Goal: Task Accomplishment & Management: Manage account settings

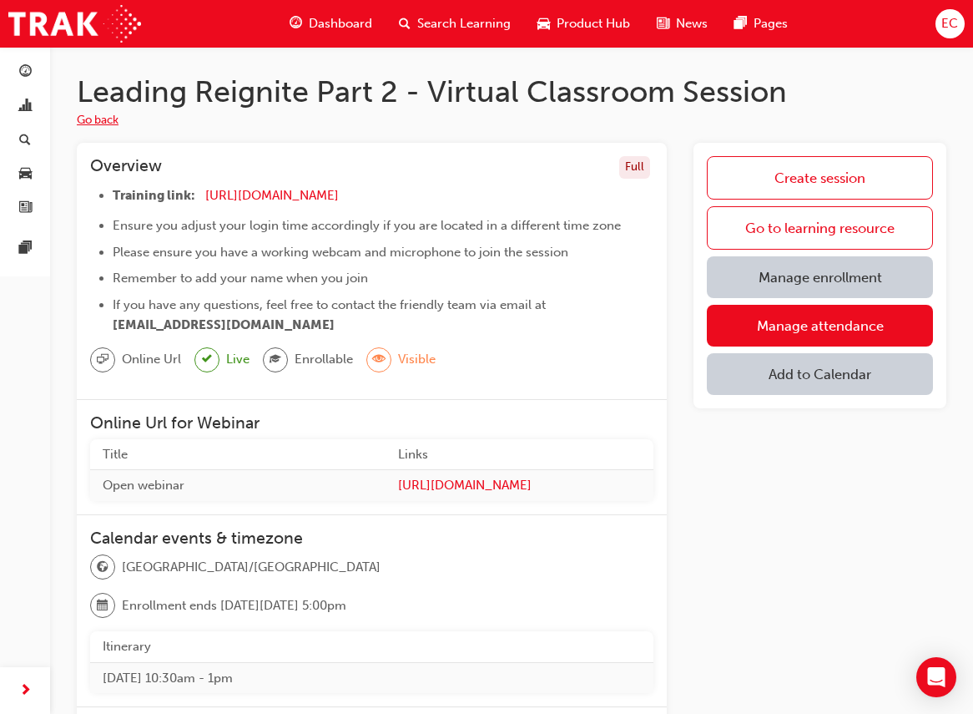
click at [94, 119] on button "Go back" at bounding box center [98, 120] width 42 height 19
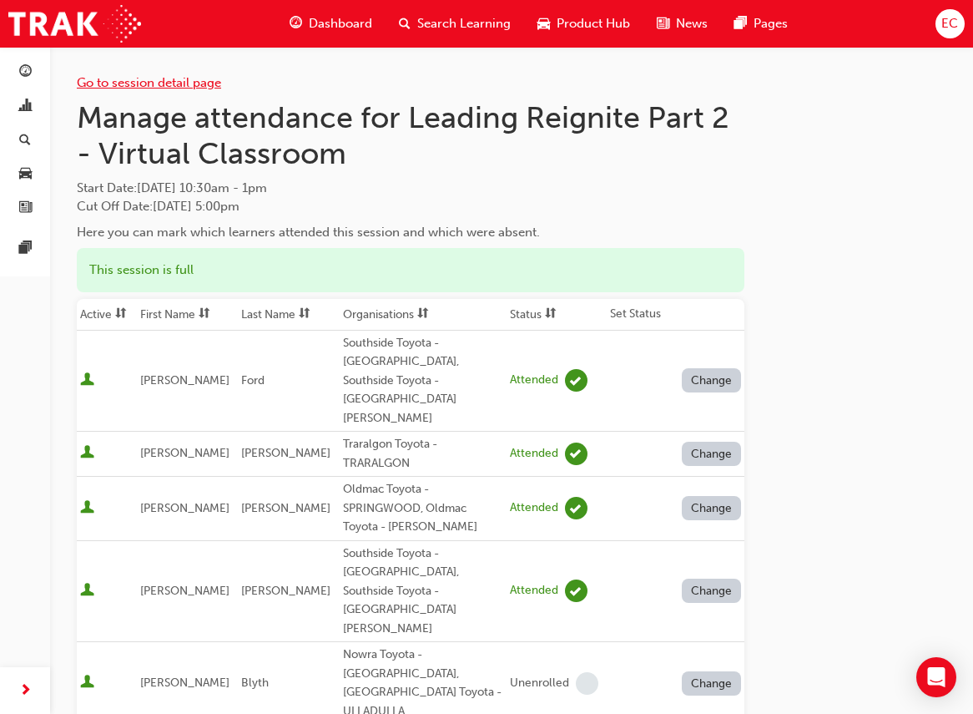
click at [105, 77] on link "Go to session detail page" at bounding box center [149, 82] width 144 height 15
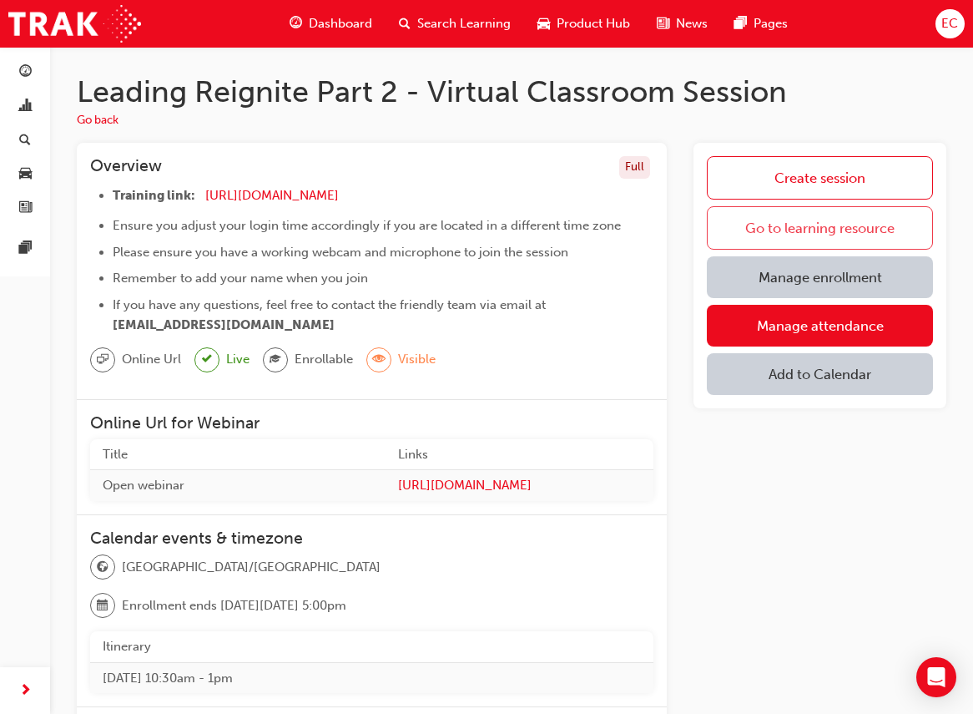
click at [826, 225] on link "Go to learning resource" at bounding box center [820, 227] width 226 height 43
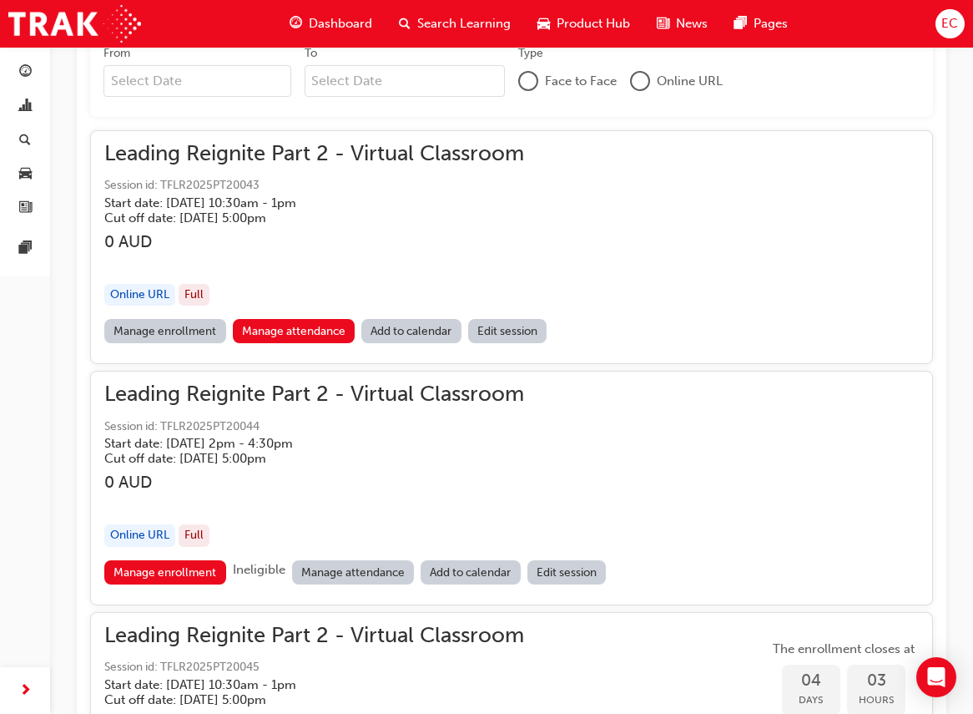
scroll to position [1252, 0]
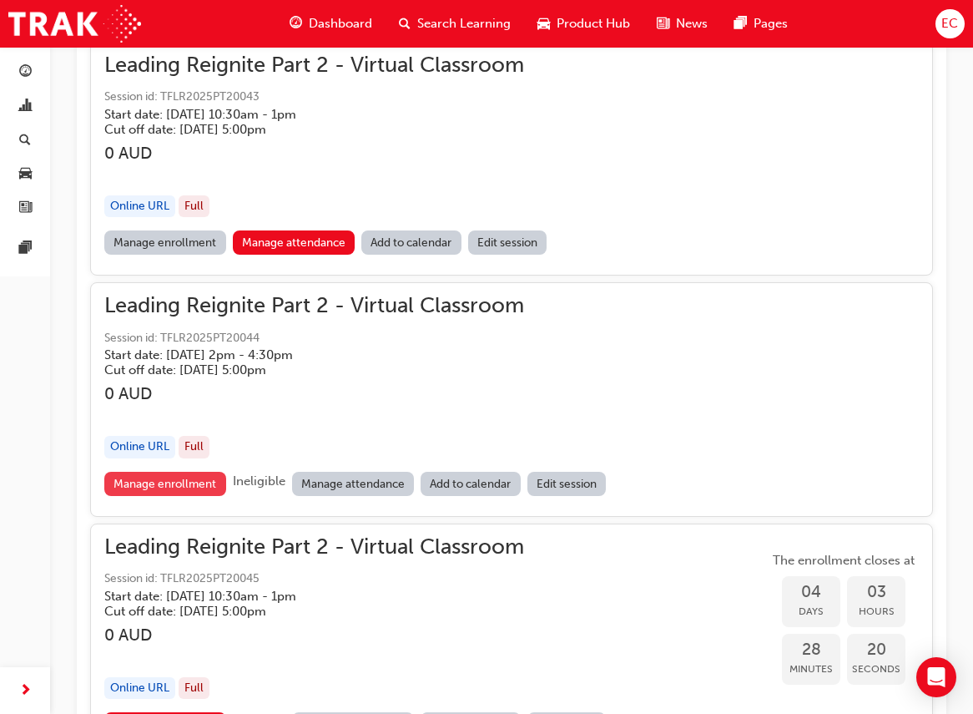
click at [159, 484] on link "Manage enrollment" at bounding box center [165, 484] width 122 height 24
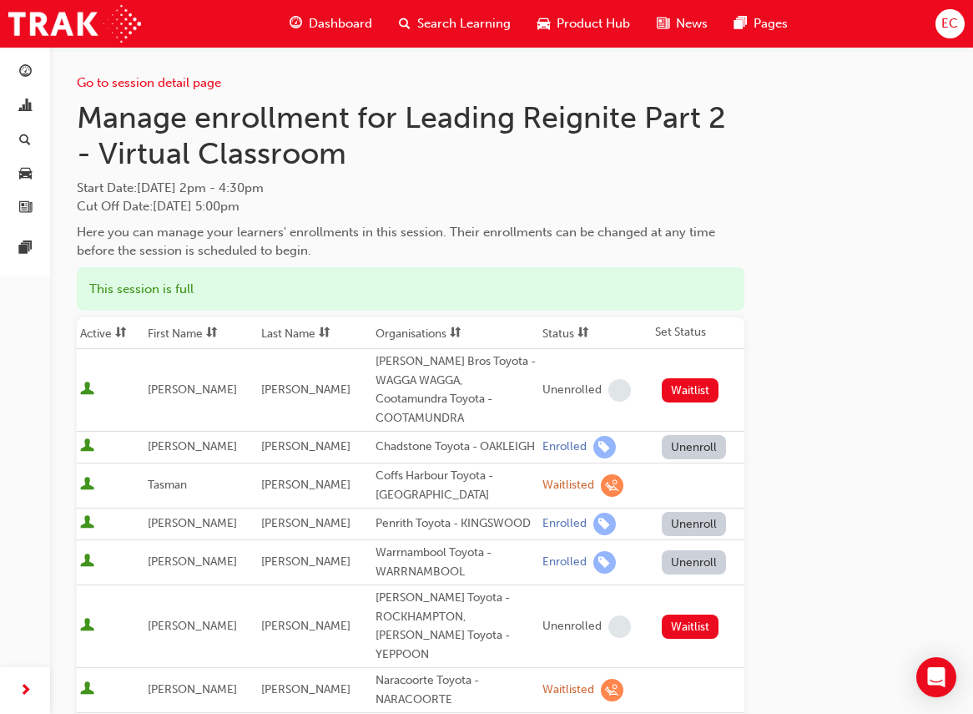
click at [198, 331] on th "First Name" at bounding box center [201, 333] width 114 height 32
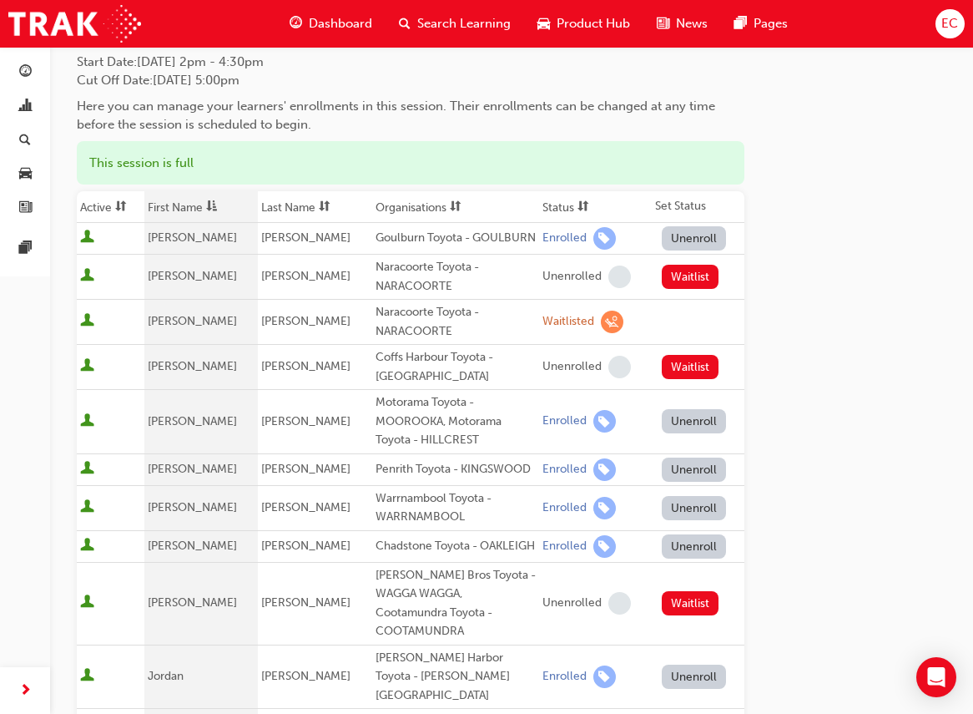
scroll to position [127, 0]
click at [341, 484] on td "[PERSON_NAME]" at bounding box center [315, 469] width 114 height 32
drag, startPoint x: 522, startPoint y: 482, endPoint x: 359, endPoint y: 481, distance: 162.8
click at [359, 481] on tr "[PERSON_NAME] Penrith Toyota - KINGSWOOD Enrolled Unenroll" at bounding box center [411, 469] width 668 height 32
copy tr "Penrith Toyota - KINGSWOOD"
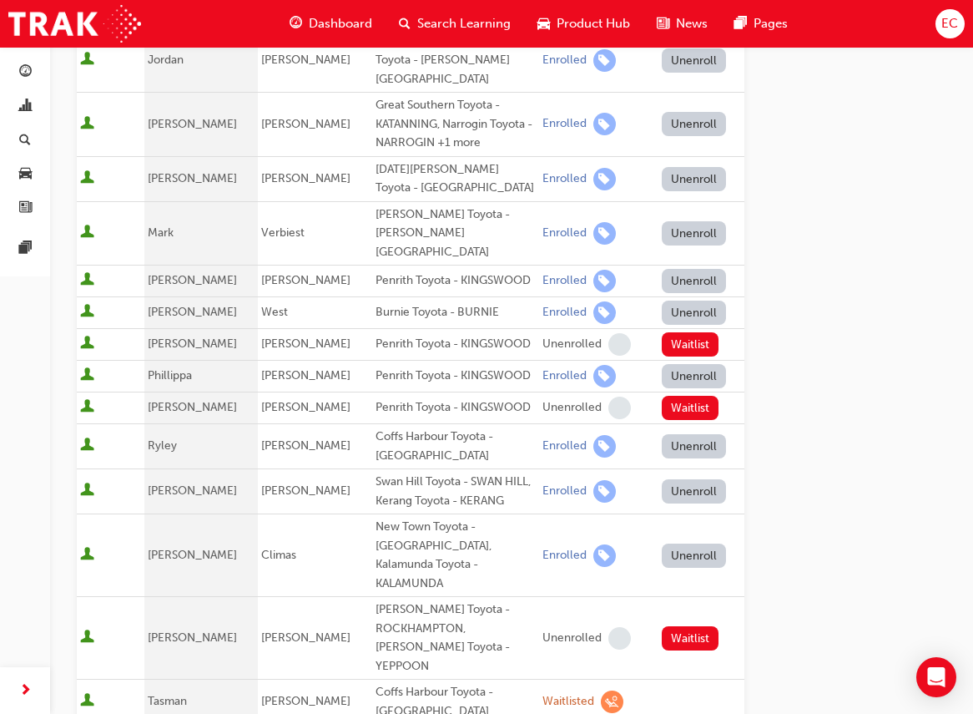
scroll to position [744, 0]
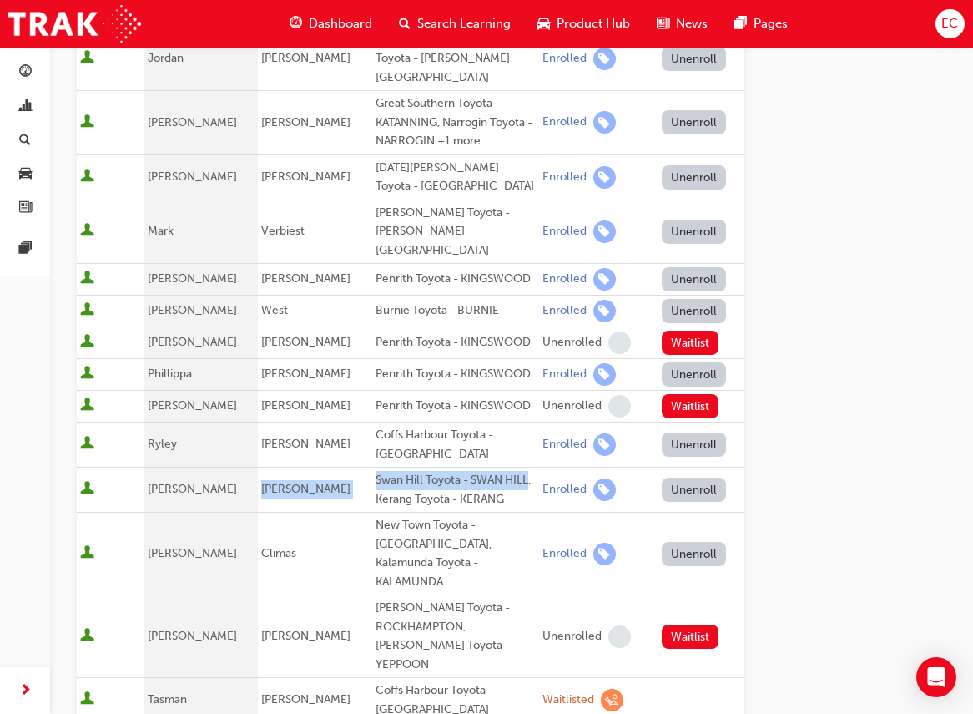
drag, startPoint x: 520, startPoint y: 448, endPoint x: 359, endPoint y: 448, distance: 161.1
click at [359, 468] on tr "[PERSON_NAME] Swan Hill Toyota - SWAN HILL, Kerang Toyota - KERANG Enrolled Une…" at bounding box center [411, 490] width 668 height 45
click at [466, 516] on div "New Town Toyota - [GEOGRAPHIC_DATA], Kalamunda Toyota - KALAMUNDA" at bounding box center [456, 553] width 160 height 75
click at [460, 478] on div "Swan Hill Toyota - SWAN HILL, Kerang Toyota - KERANG" at bounding box center [456, 490] width 160 height 38
drag, startPoint x: 365, startPoint y: 447, endPoint x: 522, endPoint y: 447, distance: 157.0
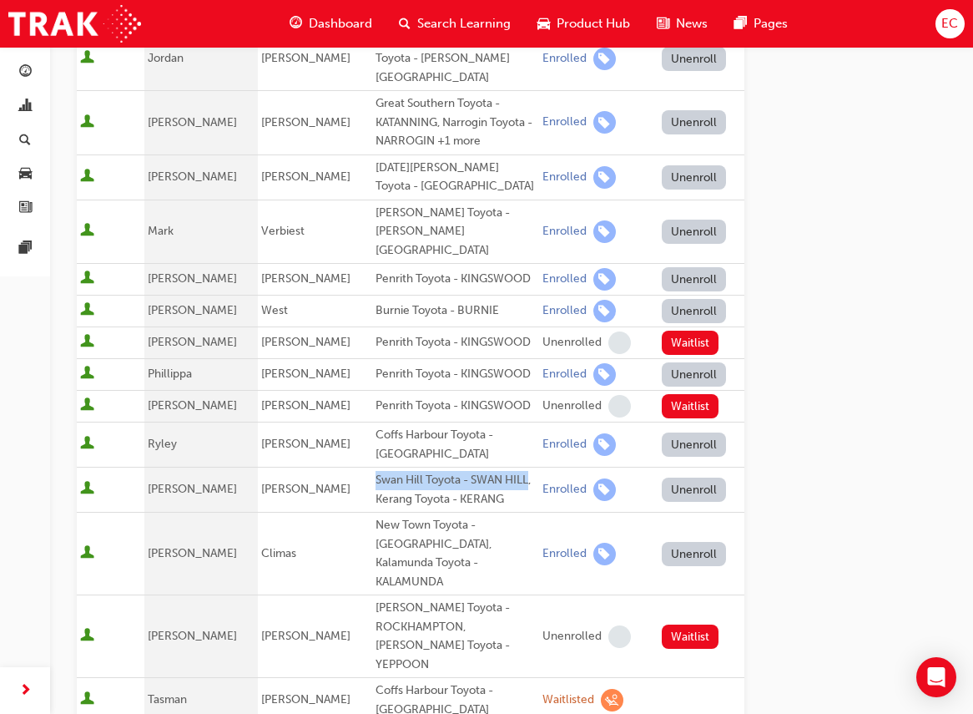
click at [522, 471] on div "Swan Hill Toyota - SWAN HILL, Kerang Toyota - KERANG" at bounding box center [456, 490] width 160 height 38
copy div "Swan Hill Toyota - SWAN HILL"
drag, startPoint x: 412, startPoint y: 685, endPoint x: 366, endPoint y: 670, distance: 48.1
copy div "[DATE][PERSON_NAME] Toyota - [GEOGRAPHIC_DATA]"
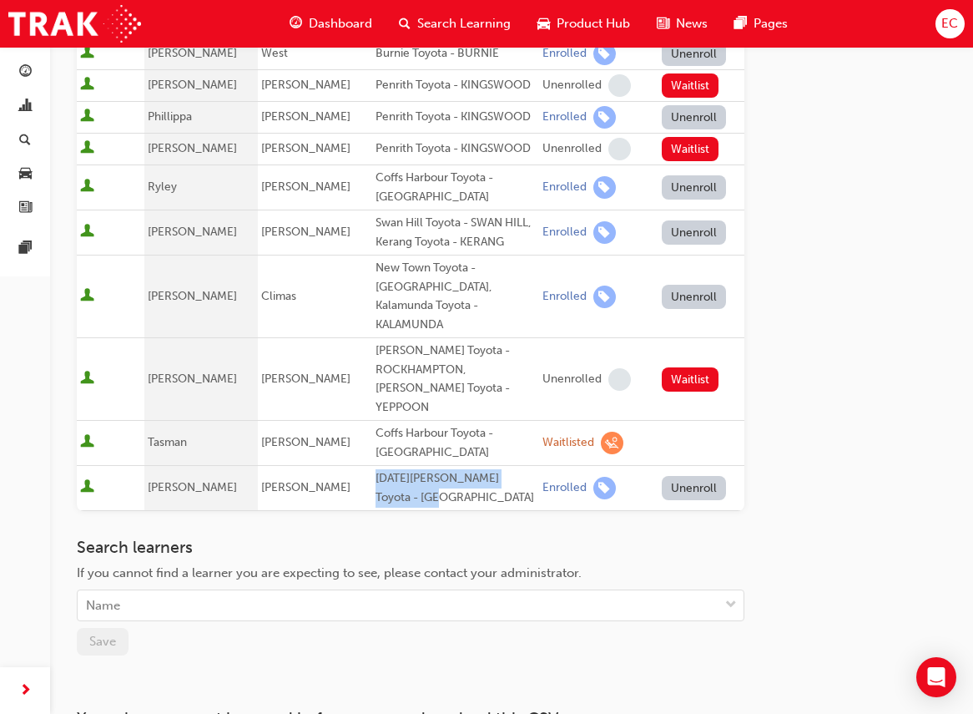
scroll to position [0, 0]
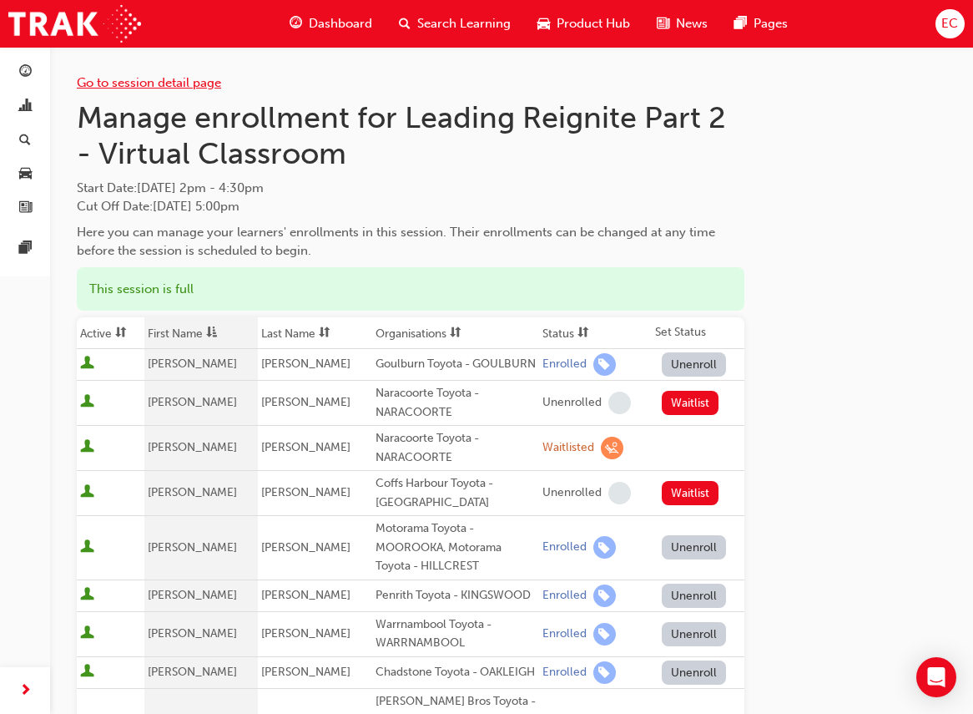
click at [133, 81] on link "Go to session detail page" at bounding box center [149, 82] width 144 height 15
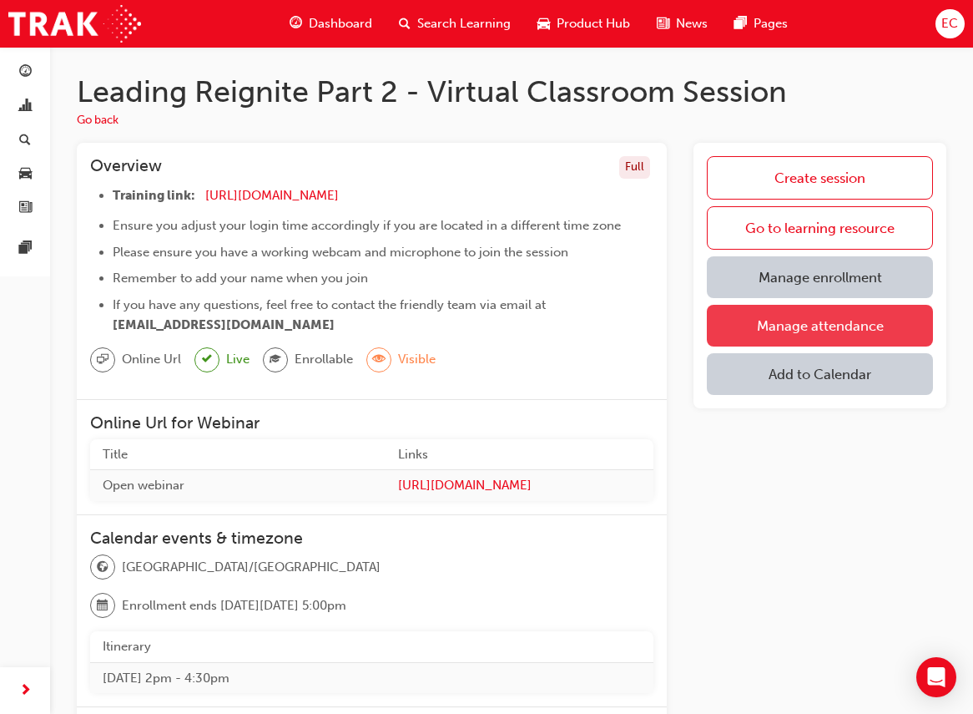
click at [847, 327] on link "Manage attendance" at bounding box center [820, 326] width 226 height 42
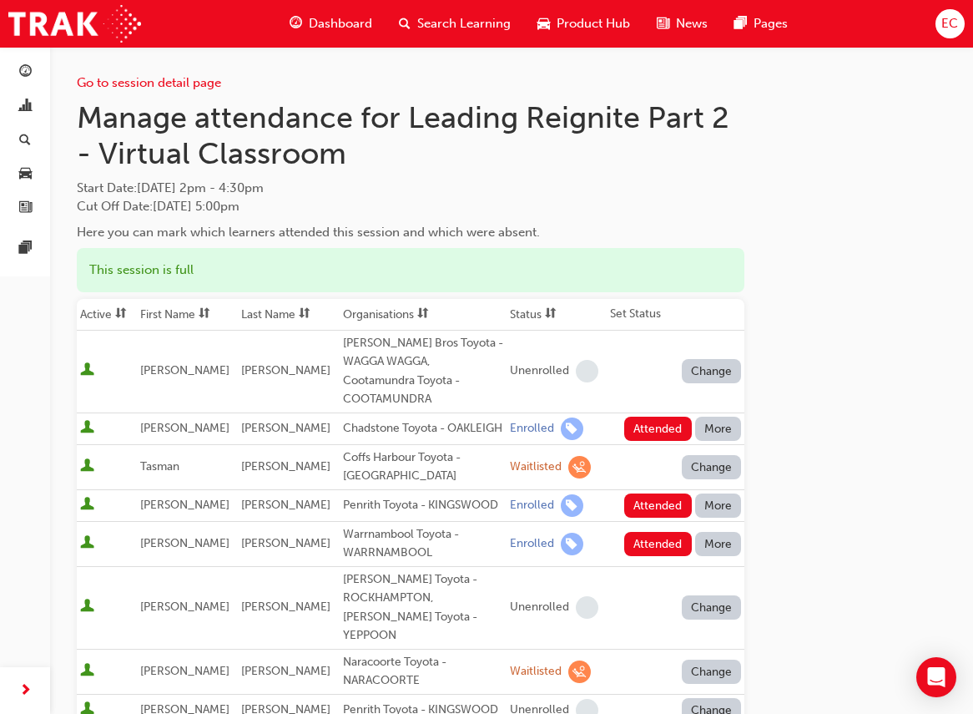
click at [175, 308] on th "First Name" at bounding box center [187, 315] width 101 height 32
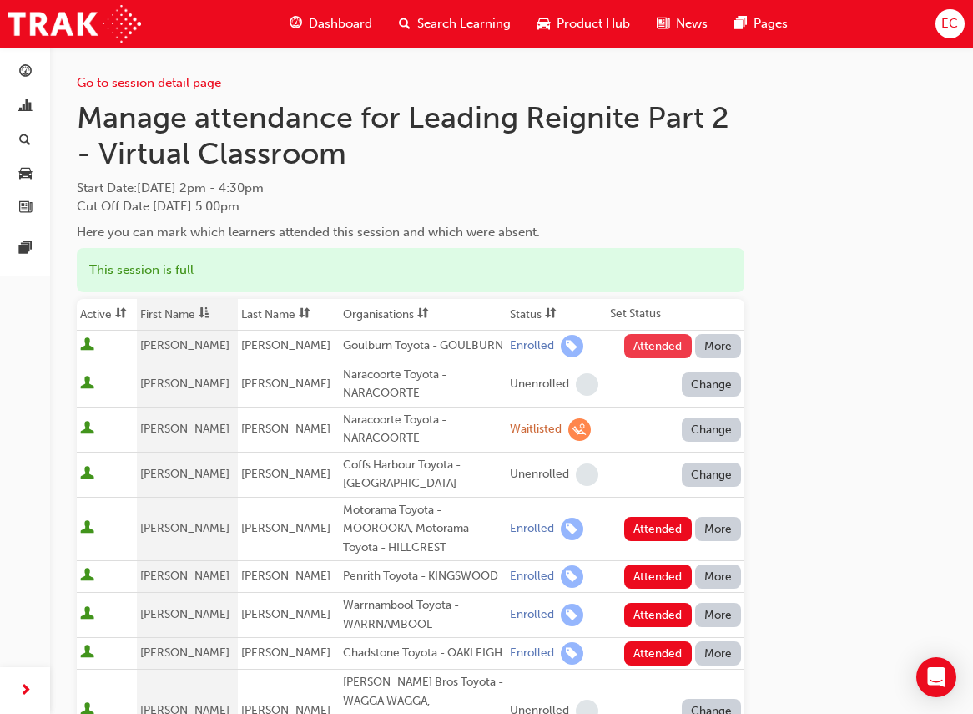
click at [656, 352] on button "Attended" at bounding box center [658, 346] width 68 height 24
click at [710, 442] on button "Change" at bounding box center [712, 429] width 60 height 24
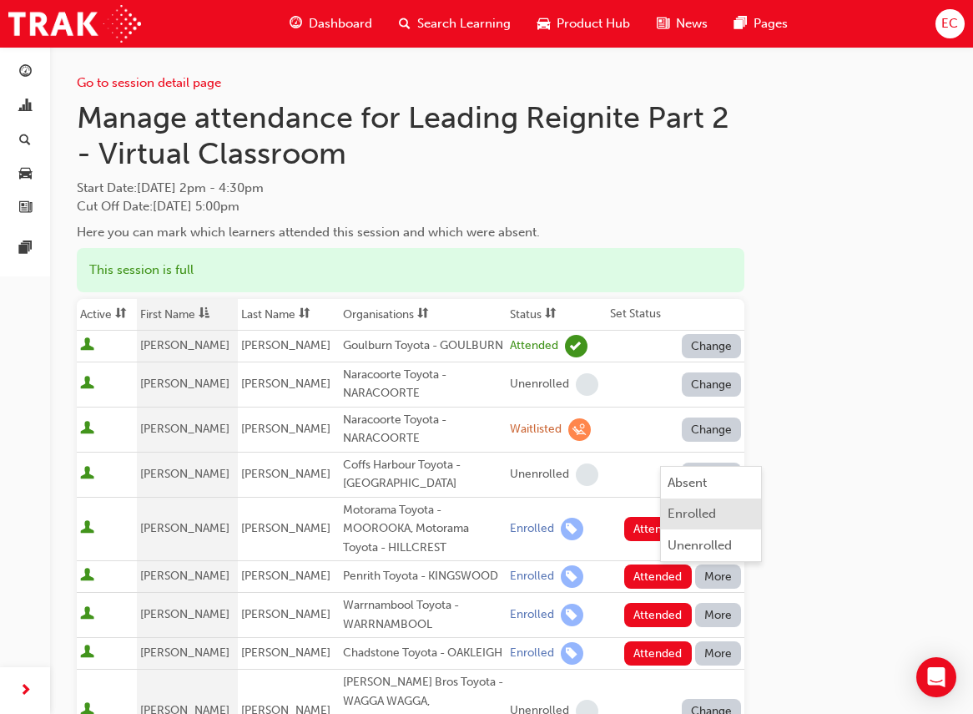
click at [701, 516] on div "Enrolled" at bounding box center [692, 513] width 48 height 19
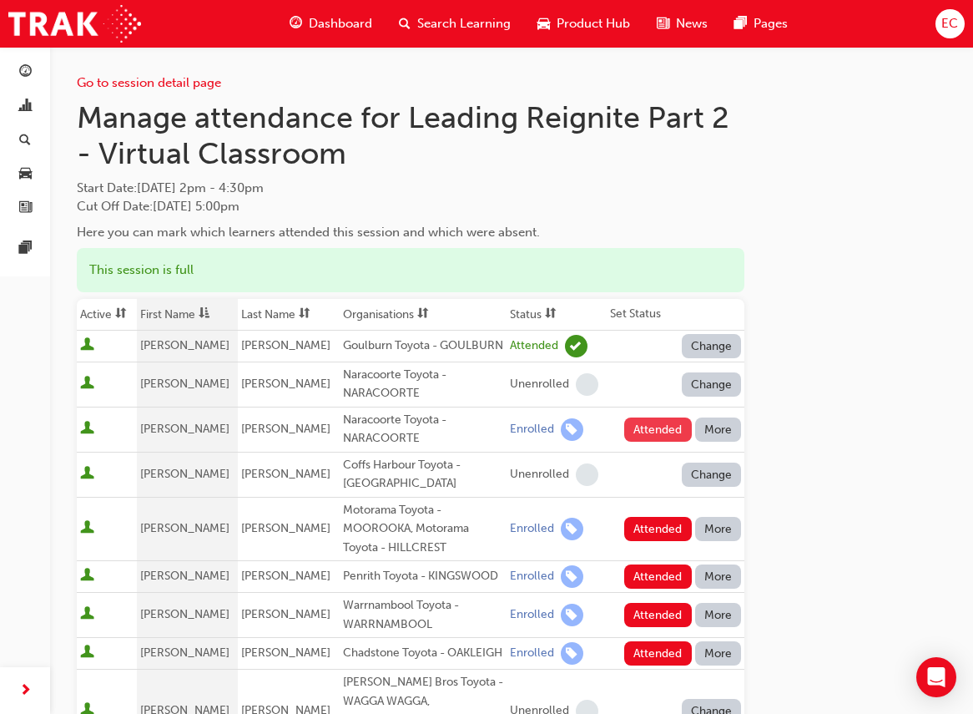
click at [655, 442] on button "Attended" at bounding box center [658, 429] width 68 height 24
click at [649, 541] on button "Attended" at bounding box center [658, 529] width 68 height 24
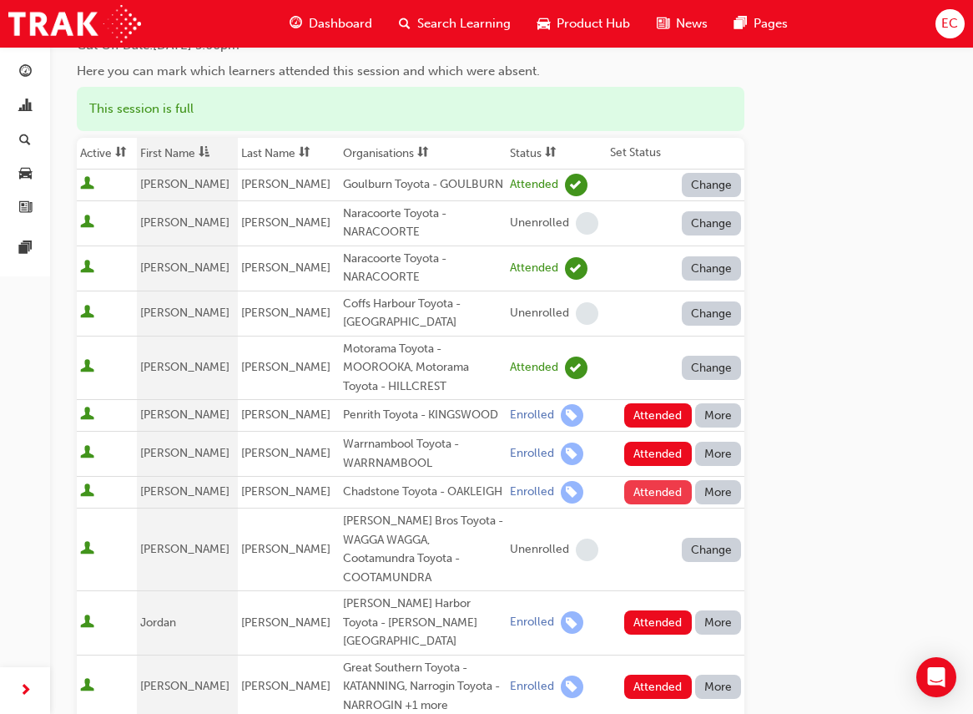
scroll to position [193, 0]
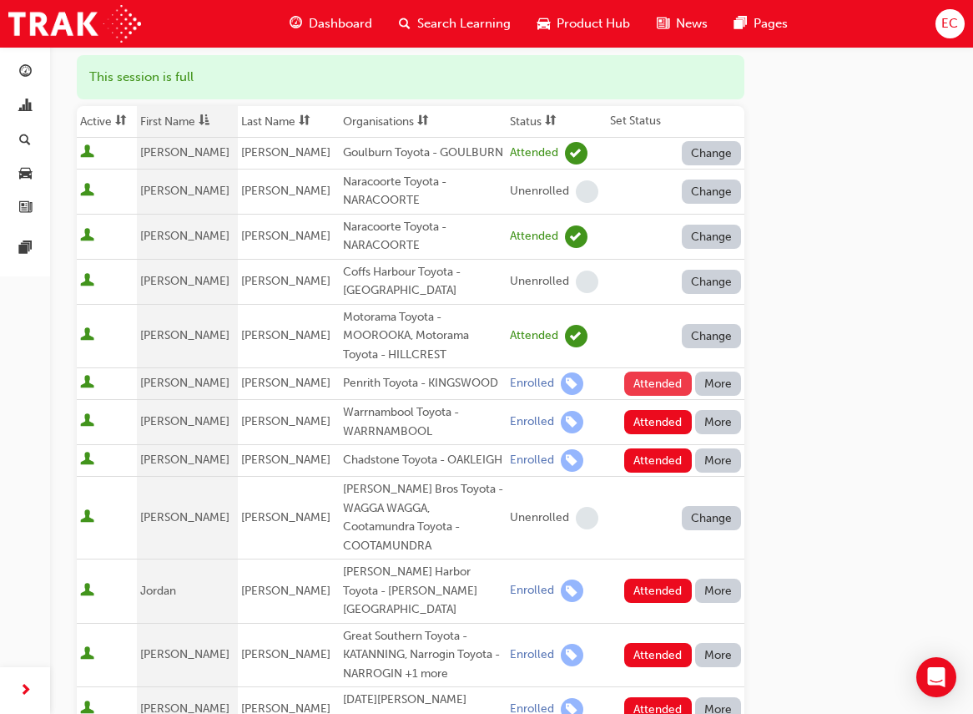
click at [657, 396] on button "Attended" at bounding box center [658, 384] width 68 height 24
click at [648, 434] on button "Attended" at bounding box center [658, 422] width 68 height 24
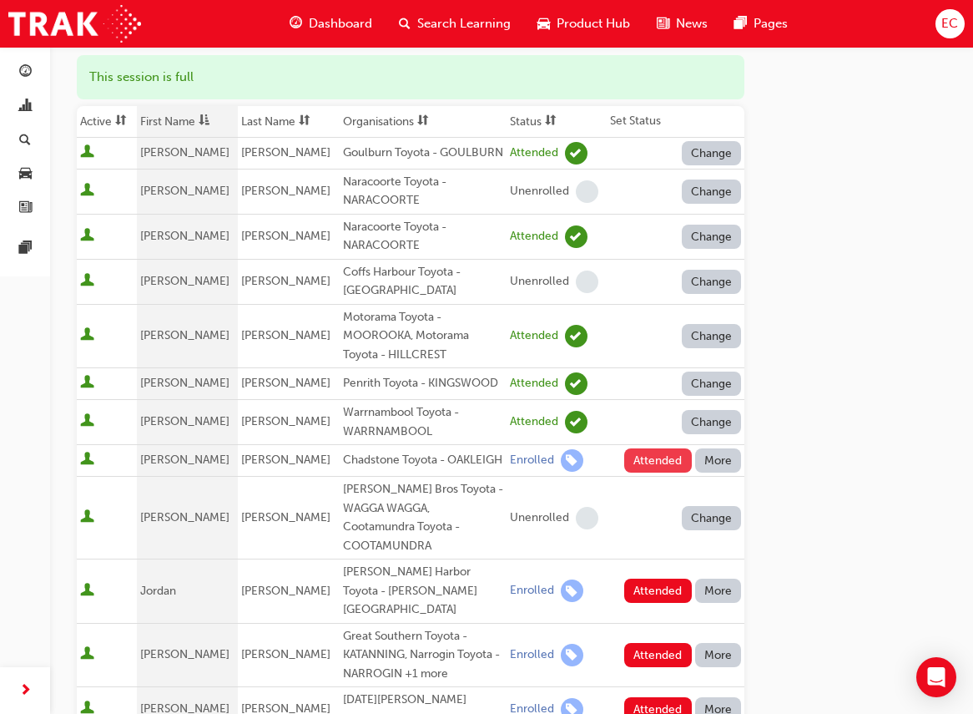
click at [645, 473] on button "Attended" at bounding box center [658, 460] width 68 height 24
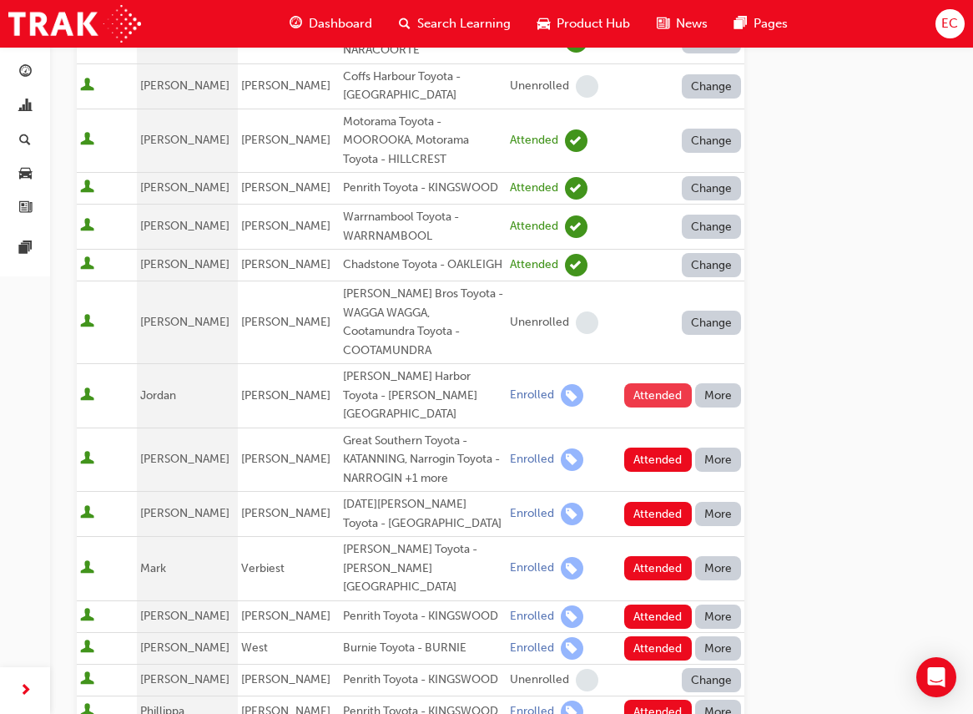
scroll to position [476, 0]
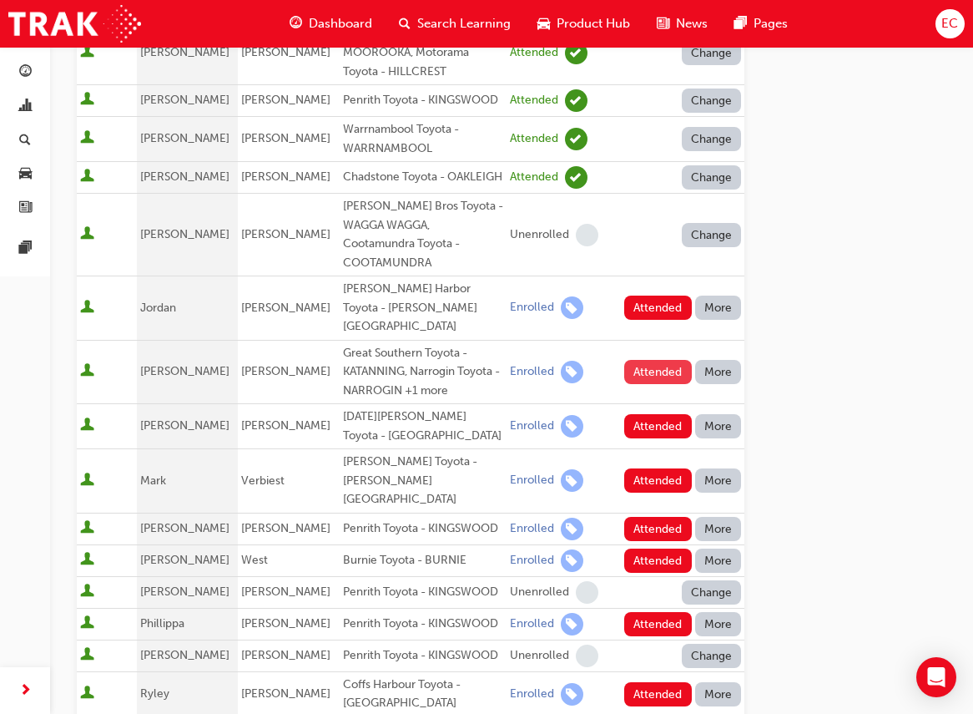
click at [644, 366] on button "Attended" at bounding box center [658, 372] width 68 height 24
click at [643, 420] on button "Attended" at bounding box center [658, 426] width 68 height 24
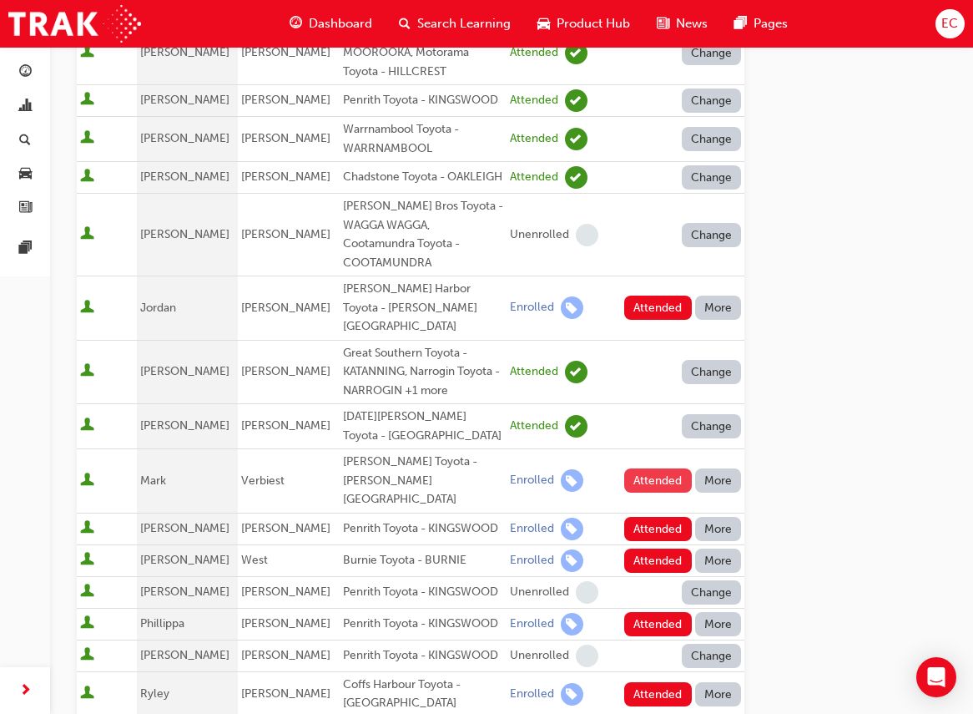
click at [665, 468] on button "Attended" at bounding box center [658, 480] width 68 height 24
click at [644, 517] on button "Attended" at bounding box center [658, 529] width 68 height 24
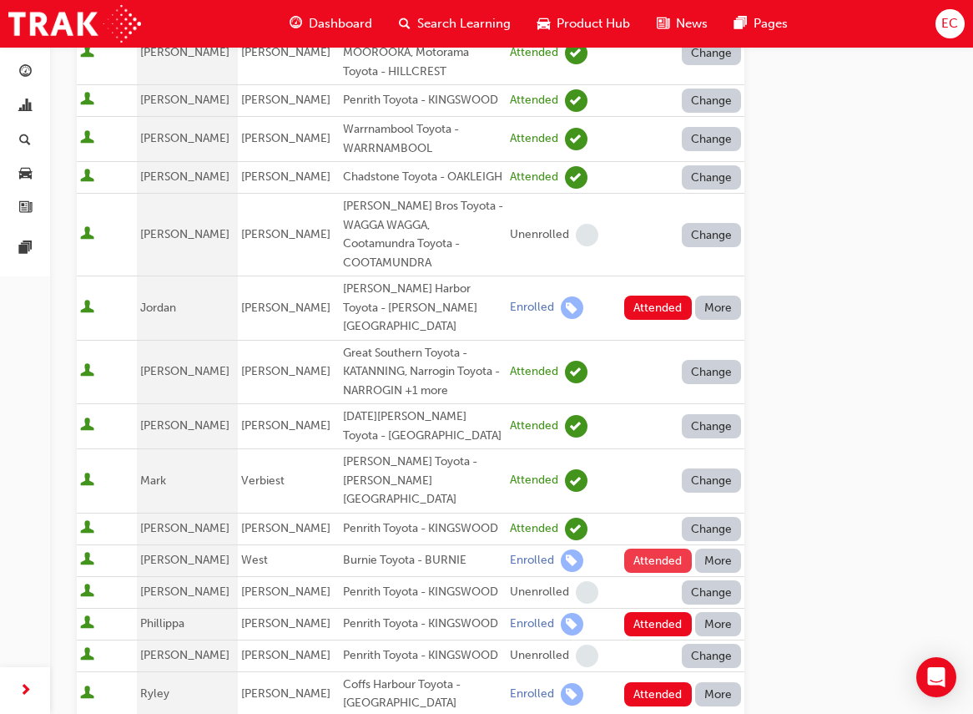
click at [655, 549] on button "Attended" at bounding box center [658, 561] width 68 height 24
click at [654, 612] on button "Attended" at bounding box center [658, 624] width 68 height 24
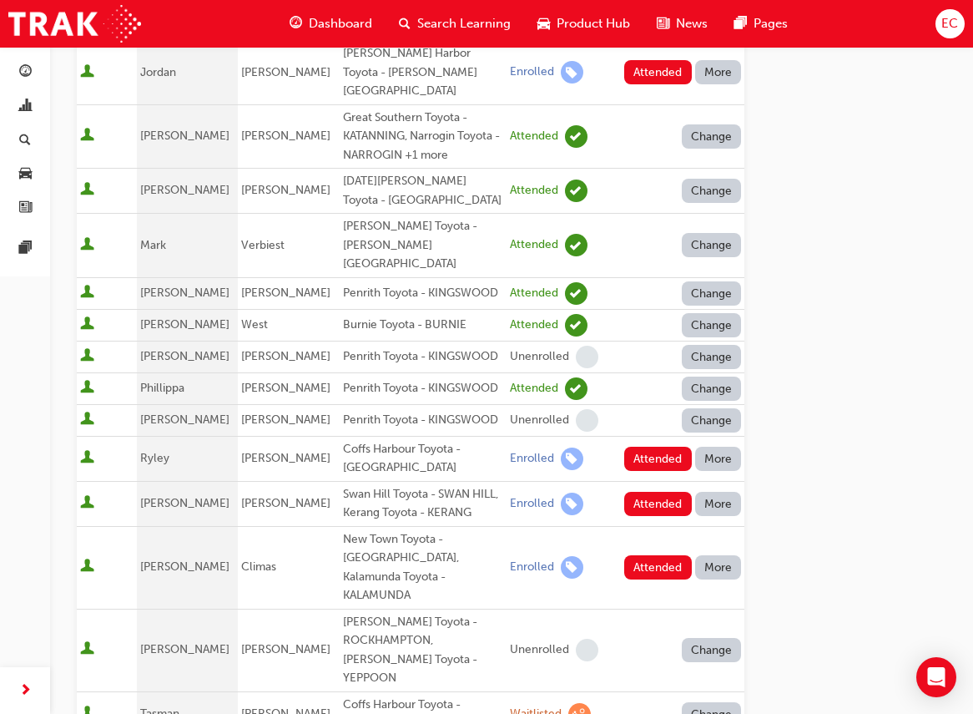
scroll to position [714, 0]
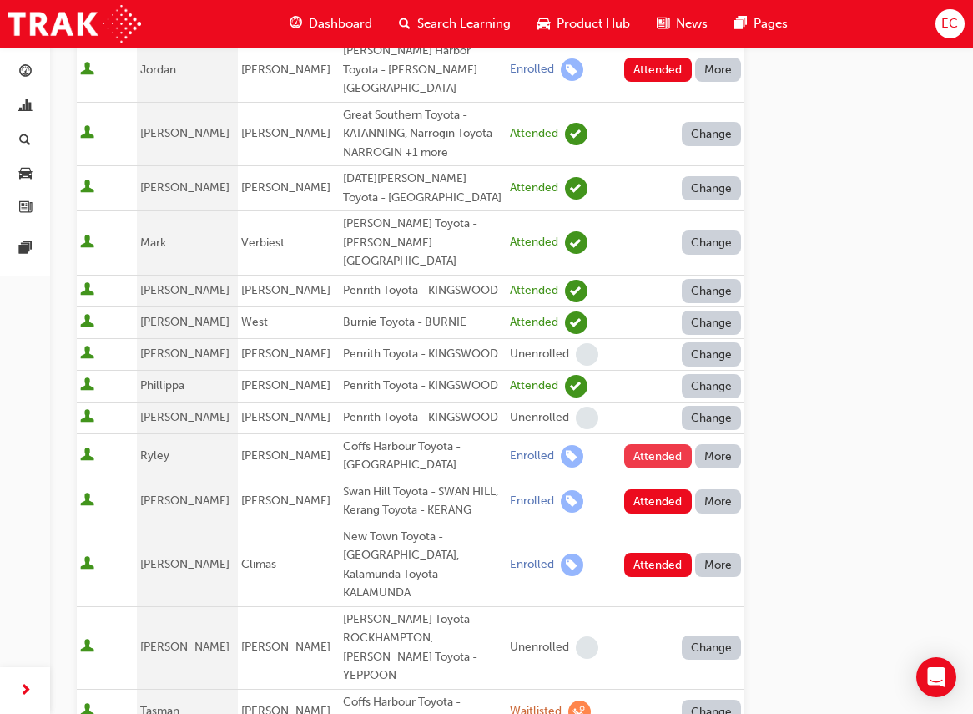
click at [662, 444] on button "Attended" at bounding box center [658, 456] width 68 height 24
click at [650, 489] on button "Attended" at bounding box center [658, 501] width 68 height 24
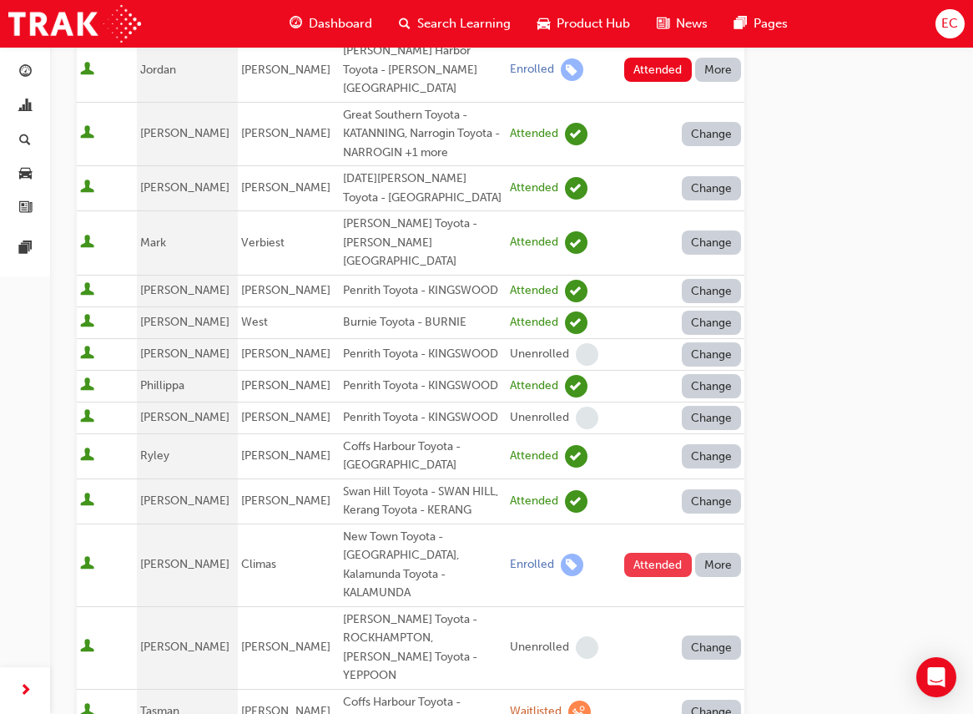
click at [649, 553] on button "Attended" at bounding box center [658, 565] width 68 height 24
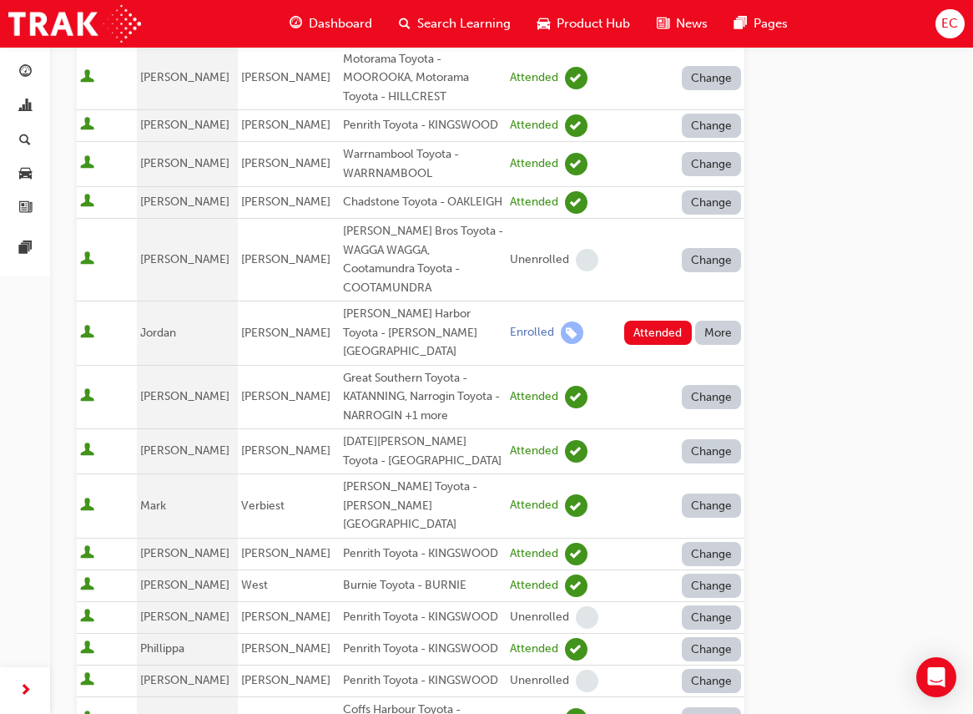
scroll to position [0, 0]
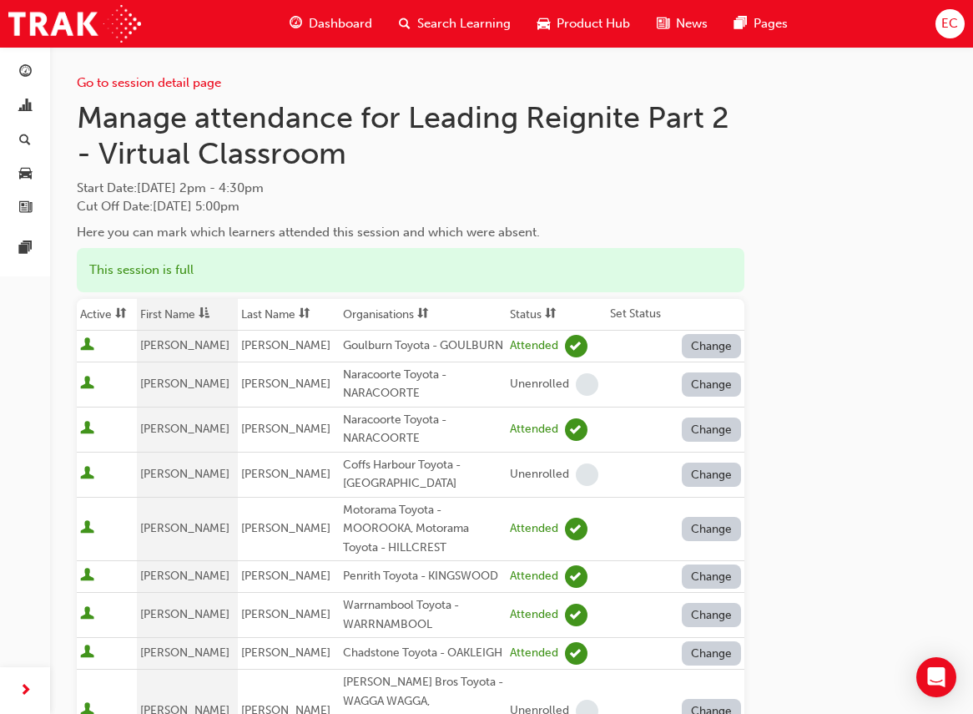
click at [542, 313] on span at bounding box center [551, 314] width 18 height 21
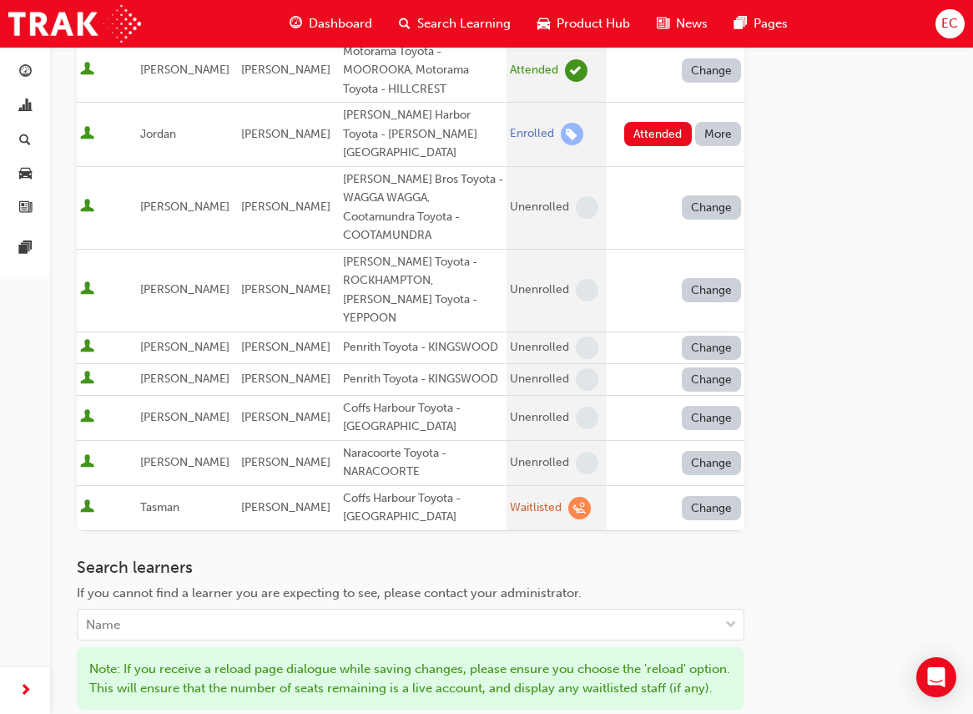
scroll to position [1106, 0]
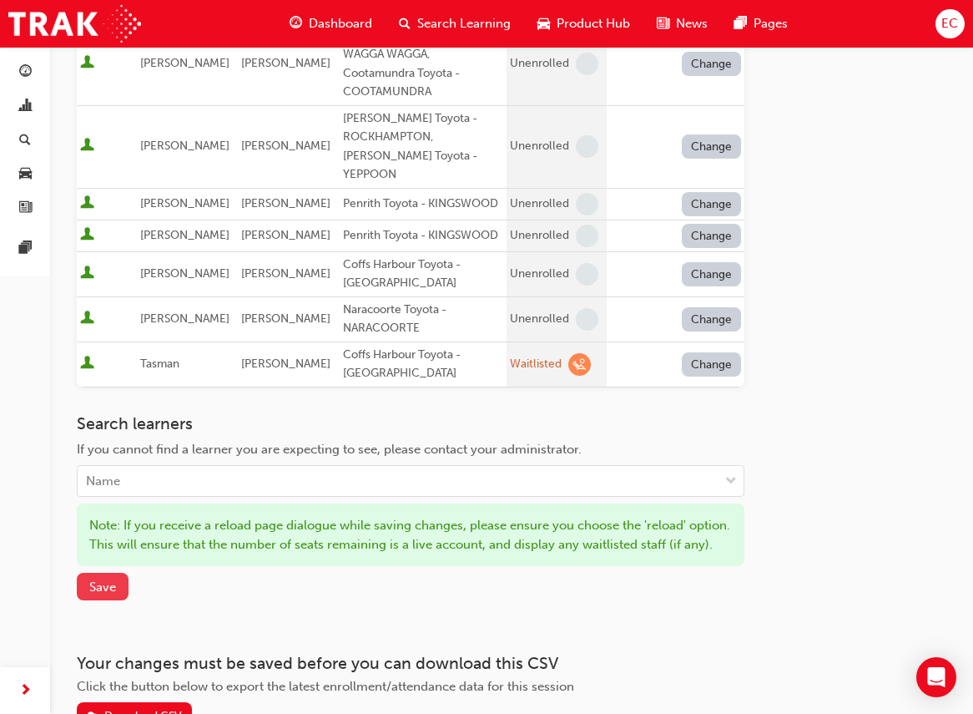
click at [108, 579] on span "Save" at bounding box center [102, 586] width 27 height 15
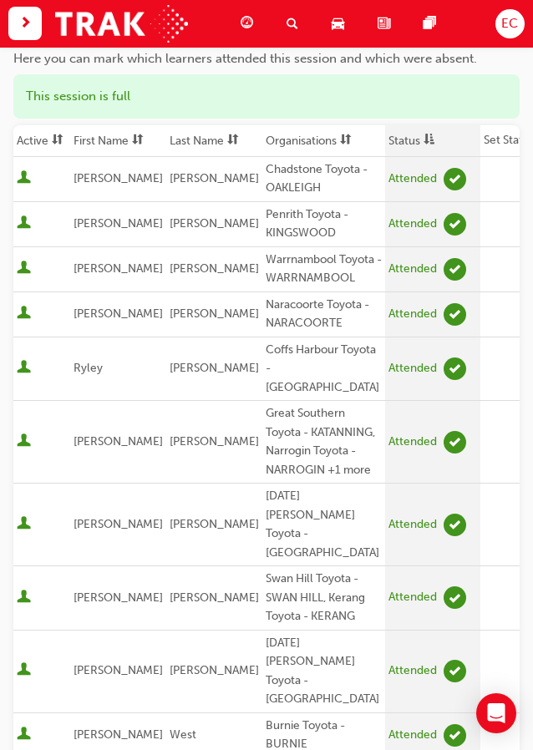
scroll to position [165, 0]
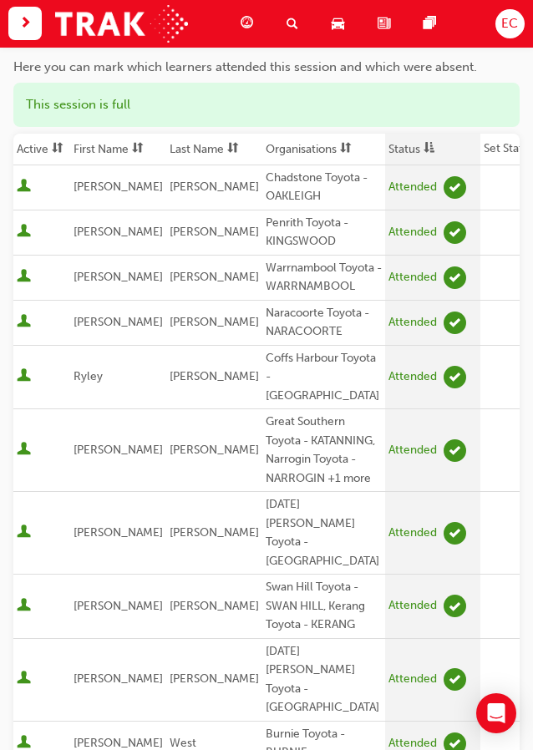
click at [104, 157] on th "First Name" at bounding box center [118, 150] width 96 height 32
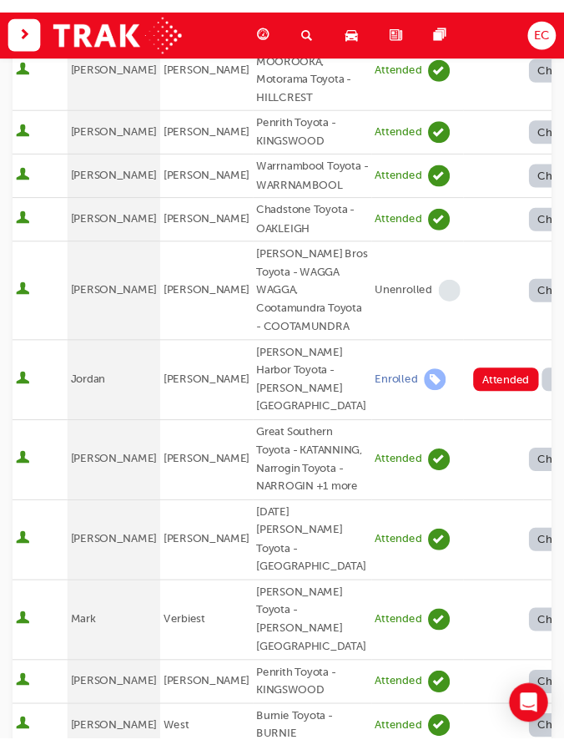
scroll to position [519, 0]
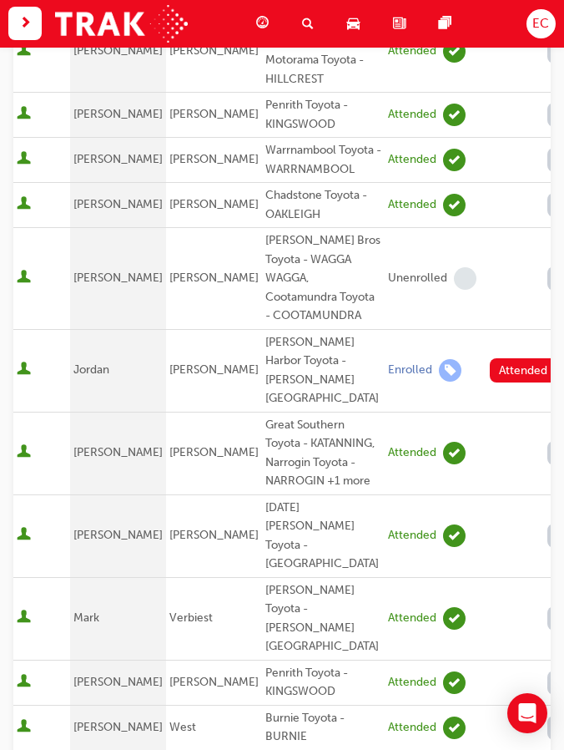
click at [507, 459] on div "Absent" at bounding box center [500, 454] width 39 height 19
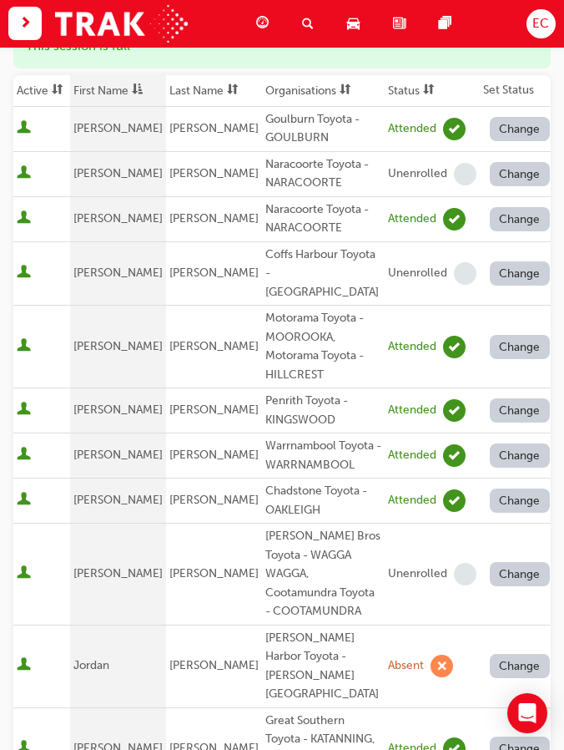
scroll to position [0, 0]
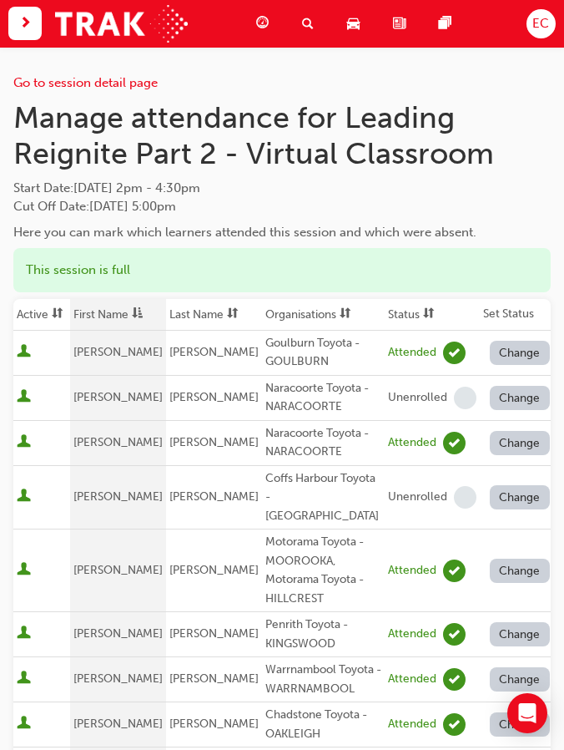
click at [420, 319] on span at bounding box center [429, 314] width 18 height 21
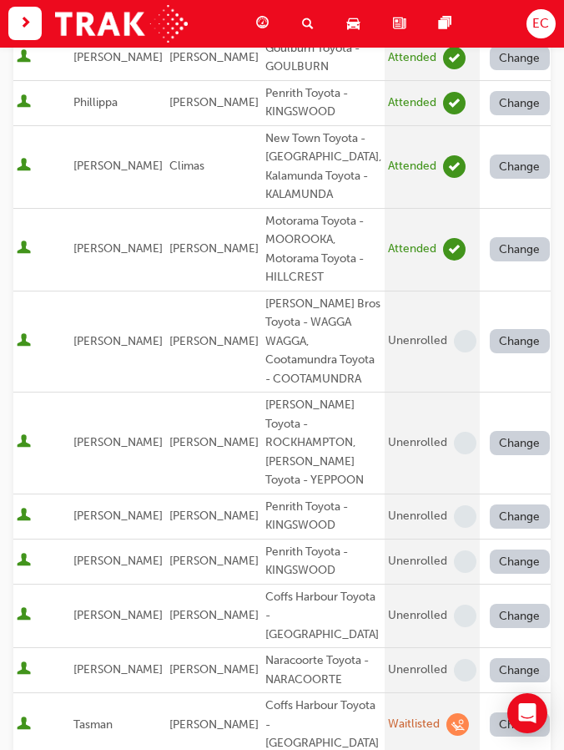
scroll to position [1254, 0]
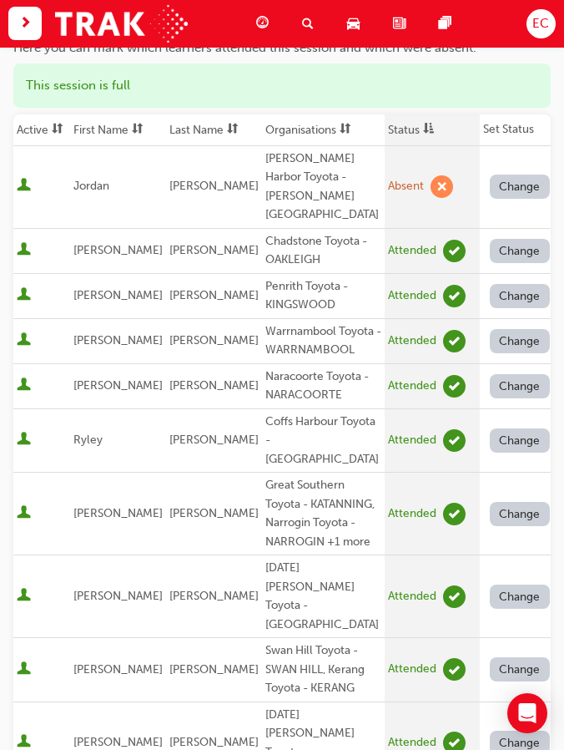
scroll to position [0, 0]
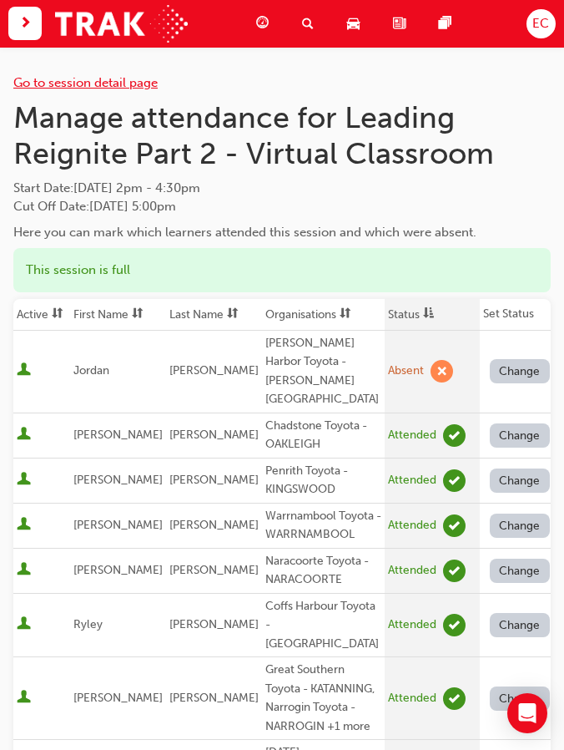
click at [70, 82] on link "Go to session detail page" at bounding box center [85, 82] width 144 height 15
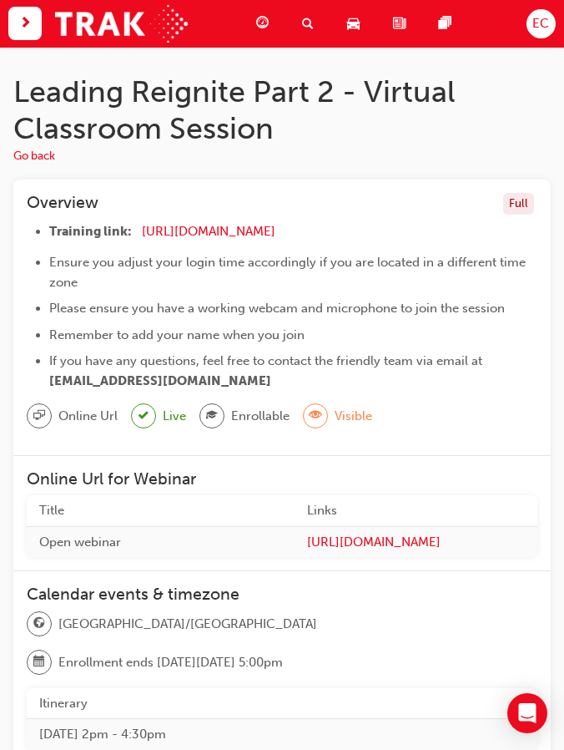
click at [538, 25] on span "EC" at bounding box center [541, 23] width 17 height 19
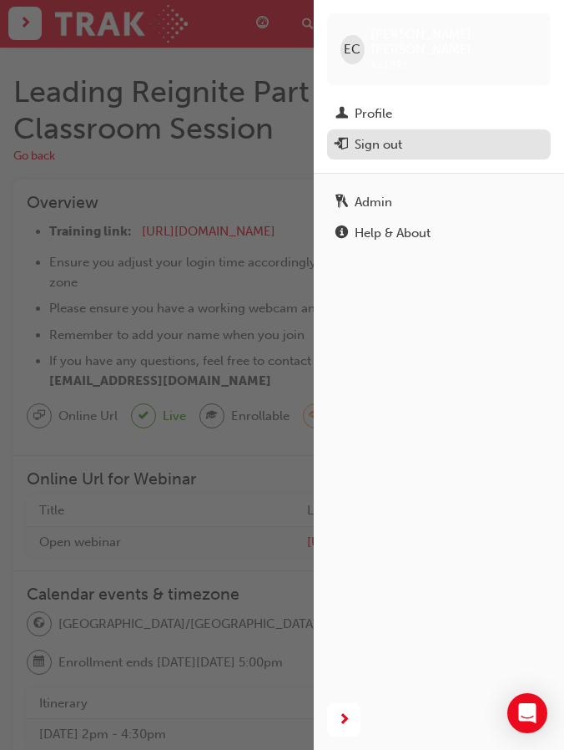
click at [387, 135] on div "Sign out" at bounding box center [379, 144] width 48 height 19
